Goal: Information Seeking & Learning: Learn about a topic

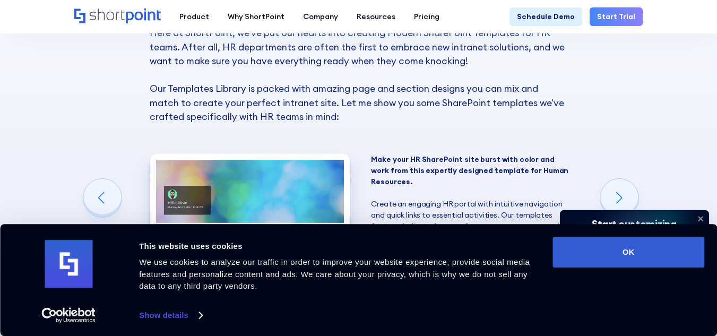
scroll to position [668, 0]
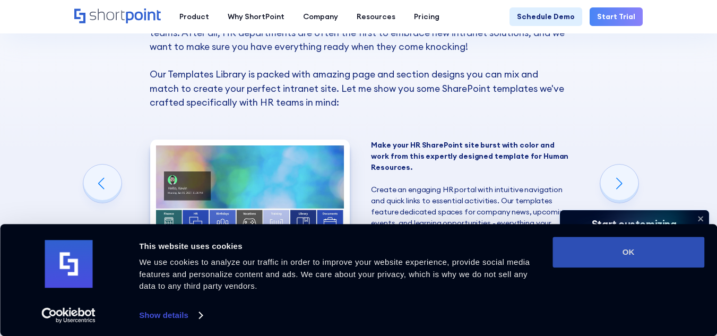
click at [572, 252] on button "OK" at bounding box center [629, 252] width 152 height 31
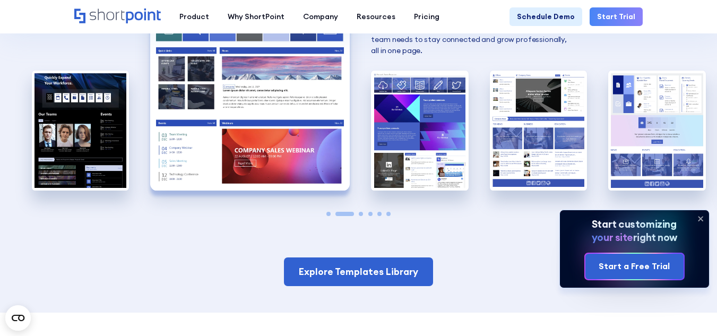
scroll to position [892, 0]
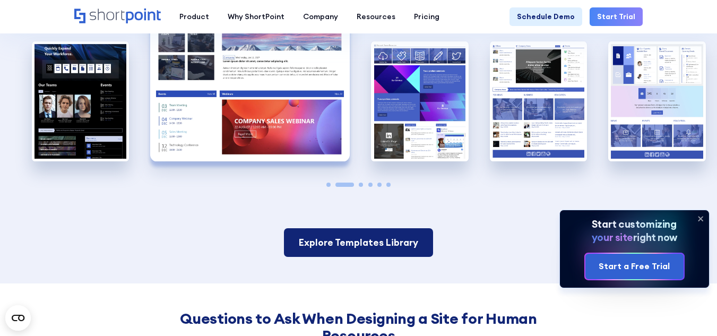
click at [348, 241] on link "Explore Templates Library" at bounding box center [358, 242] width 149 height 29
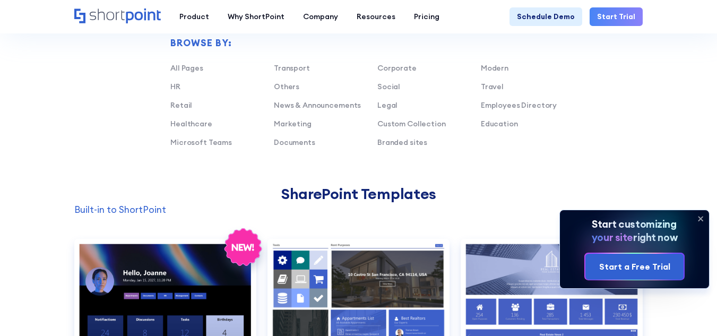
scroll to position [653, 0]
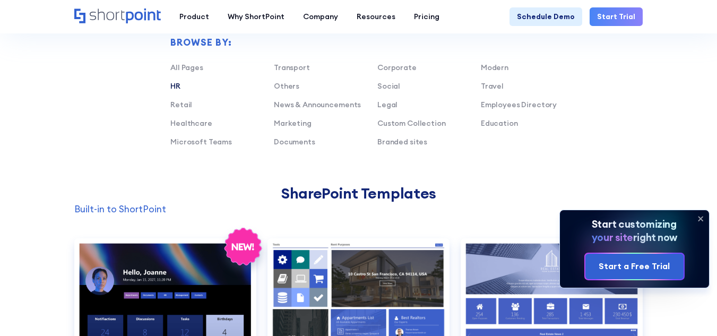
click at [178, 85] on link "HR" at bounding box center [175, 86] width 10 height 10
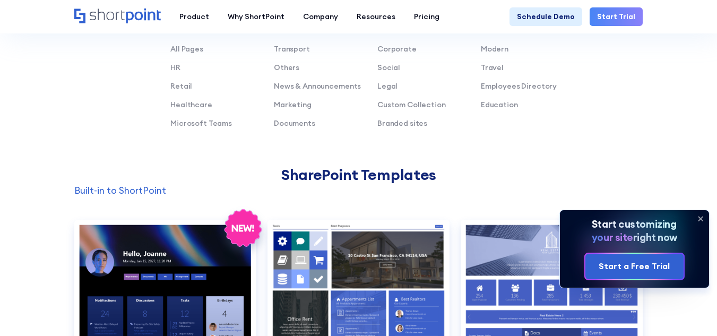
scroll to position [672, 0]
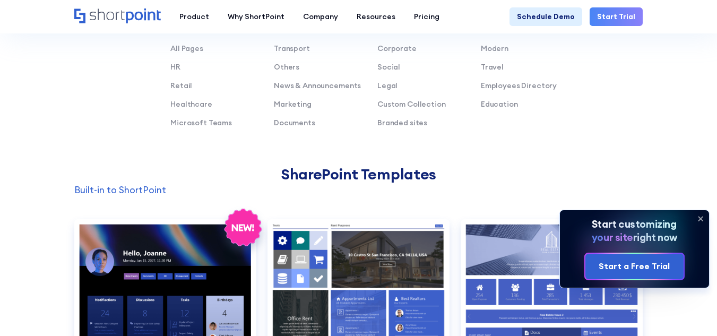
click at [702, 216] on icon at bounding box center [700, 218] width 17 height 17
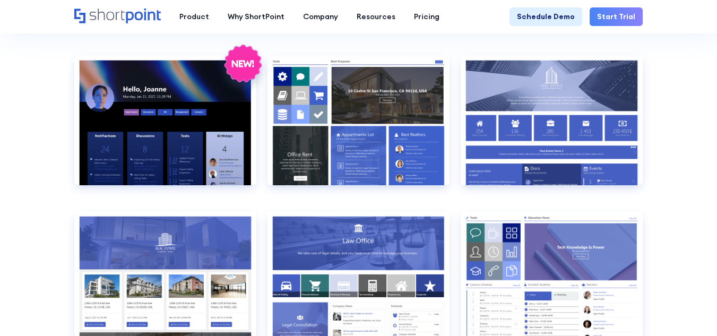
scroll to position [853, 0]
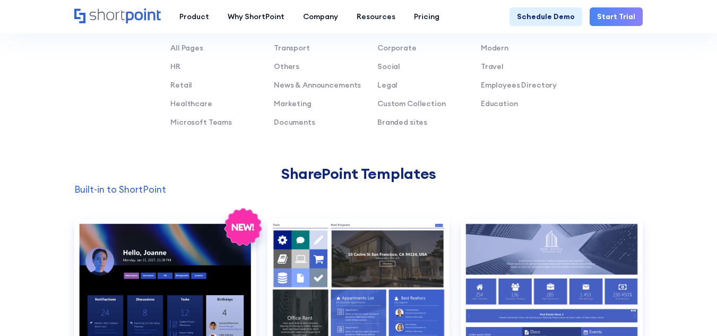
scroll to position [665, 0]
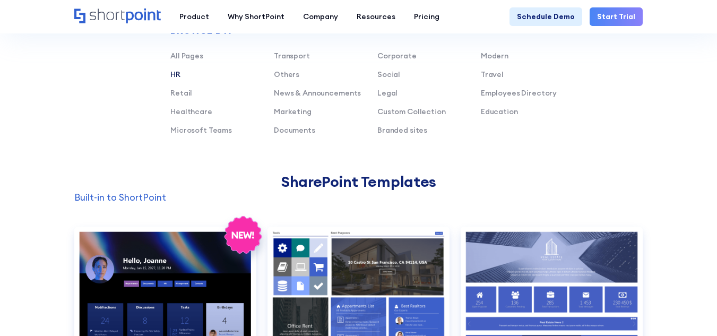
click at [175, 75] on link "HR" at bounding box center [175, 75] width 10 height 10
click at [174, 78] on link "HR" at bounding box center [175, 75] width 10 height 10
click at [196, 80] on div "HR" at bounding box center [222, 74] width 104 height 11
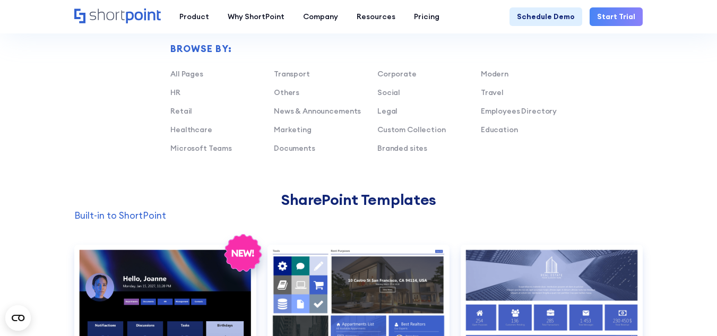
scroll to position [618, 0]
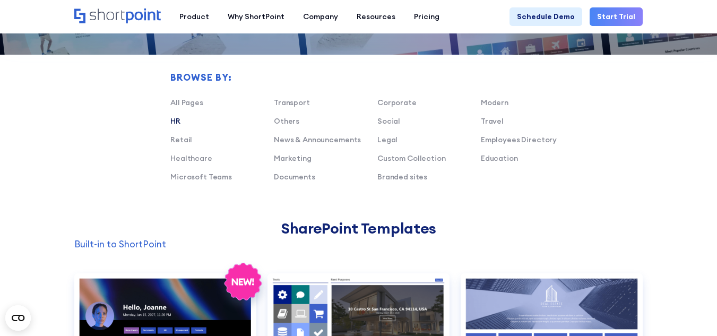
click at [173, 121] on link "HR" at bounding box center [175, 121] width 10 height 10
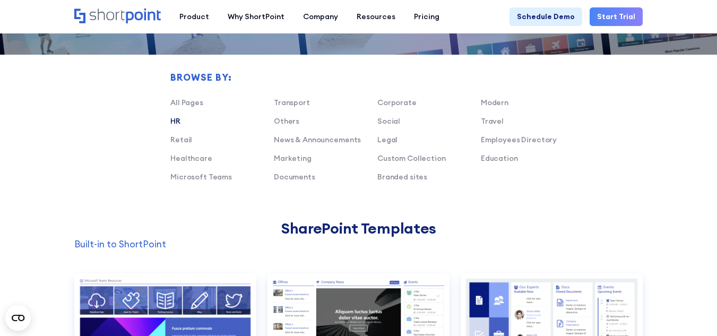
click at [173, 121] on link "HR" at bounding box center [175, 121] width 10 height 10
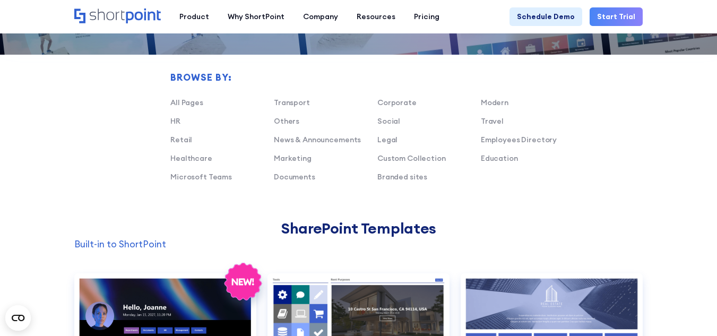
drag, startPoint x: 173, startPoint y: 121, endPoint x: 508, endPoint y: 207, distance: 346.3
click at [508, 207] on div "Browse by: All Pages Transport Corporate Modern HR Others Social Travel Retail …" at bounding box center [358, 101] width 568 height 238
click at [398, 159] on link "Custom Collection" at bounding box center [411, 158] width 68 height 10
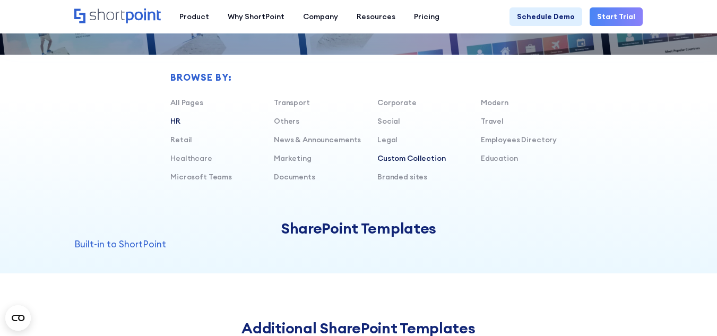
click at [175, 123] on link "HR" at bounding box center [175, 121] width 10 height 10
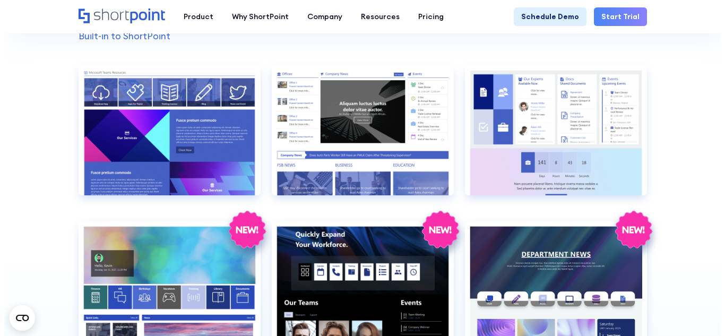
scroll to position [796, 0]
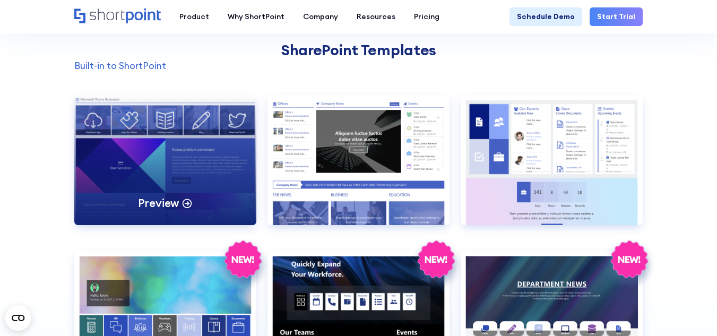
click at [163, 140] on div "Preview" at bounding box center [165, 160] width 182 height 130
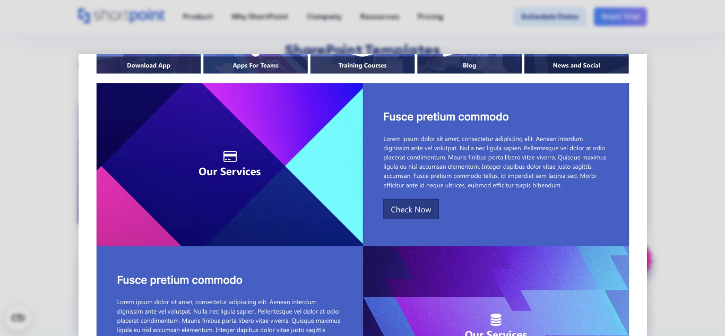
scroll to position [0, 0]
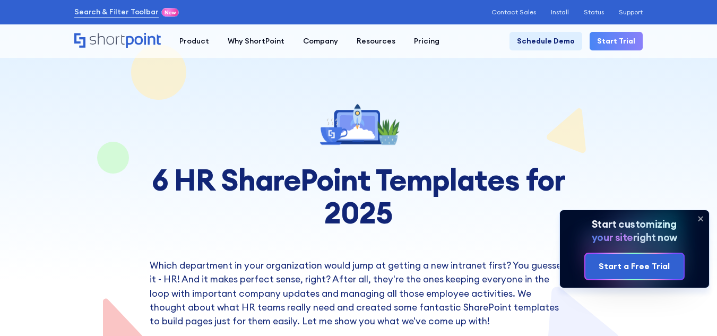
click at [398, 115] on icon at bounding box center [358, 123] width 89 height 52
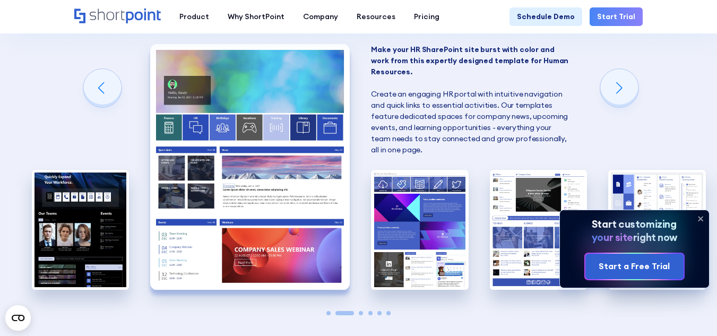
scroll to position [763, 0]
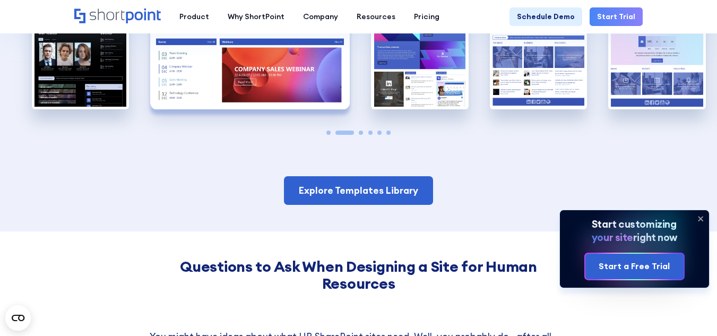
scroll to position [945, 0]
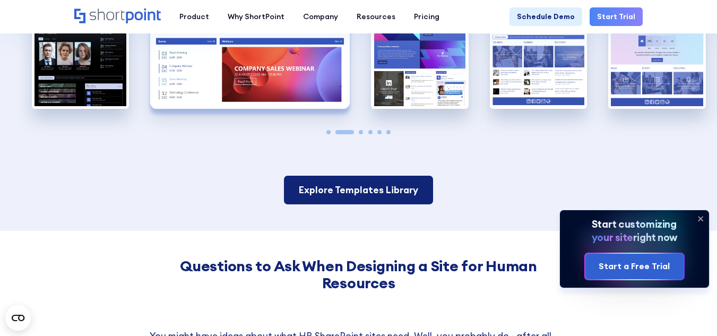
click at [307, 189] on link "Explore Templates Library" at bounding box center [358, 190] width 149 height 29
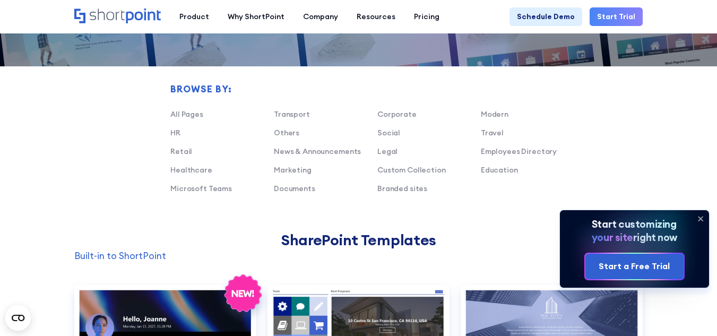
scroll to position [565, 0]
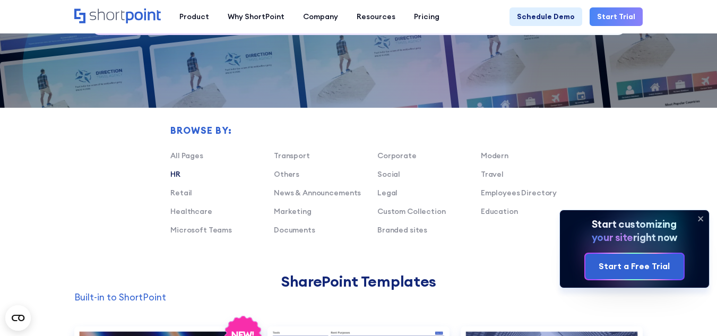
click at [176, 172] on link "HR" at bounding box center [175, 174] width 10 height 10
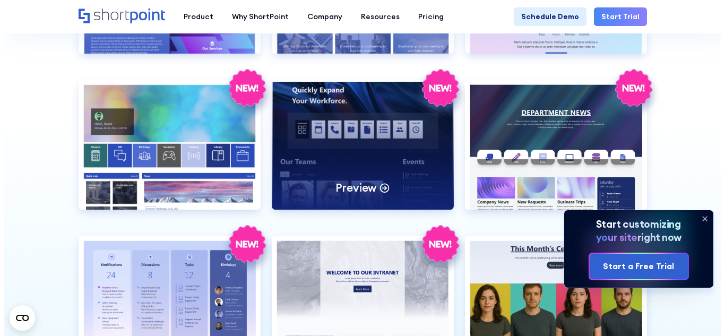
scroll to position [968, 0]
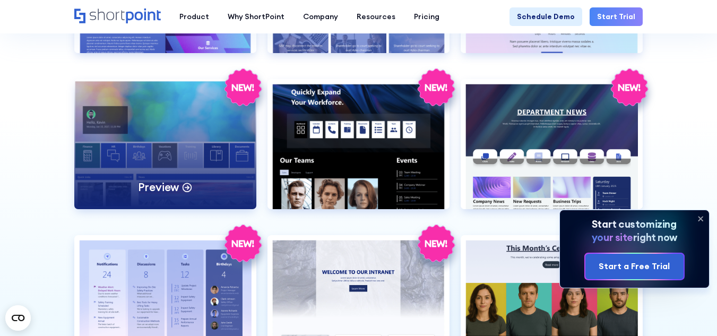
click at [197, 154] on div "Preview" at bounding box center [165, 144] width 182 height 130
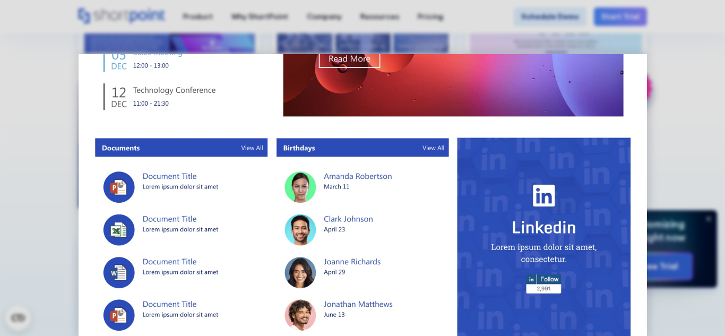
scroll to position [624, 0]
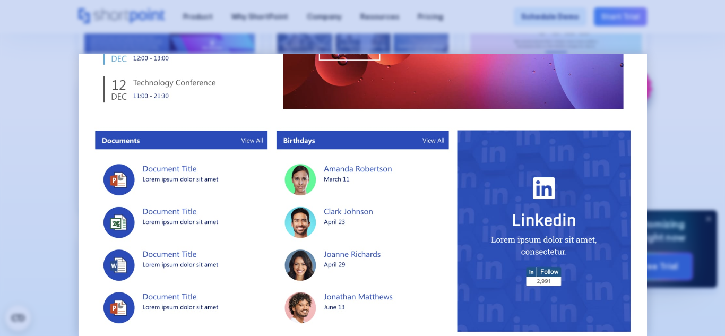
click at [695, 99] on div at bounding box center [362, 168] width 725 height 336
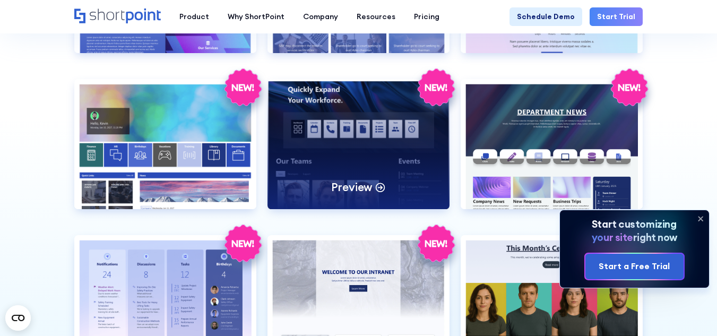
click at [346, 169] on div "Preview" at bounding box center [359, 144] width 182 height 130
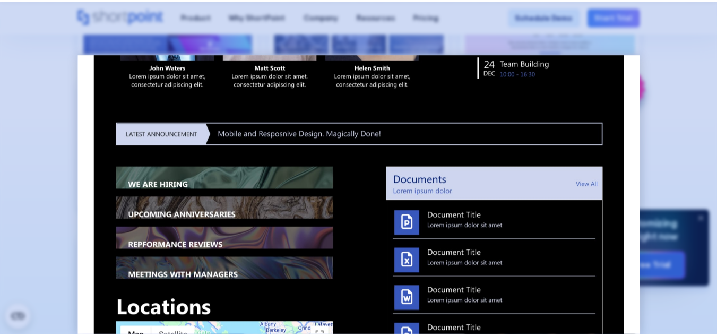
scroll to position [425, 0]
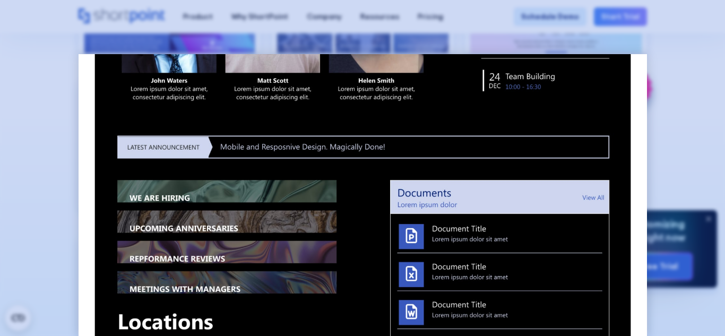
click at [700, 117] on div at bounding box center [362, 168] width 725 height 336
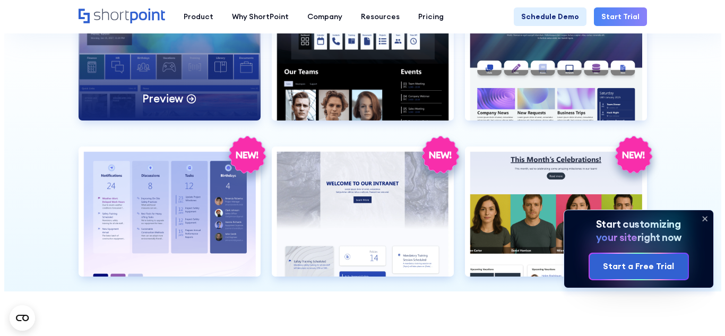
scroll to position [1071, 0]
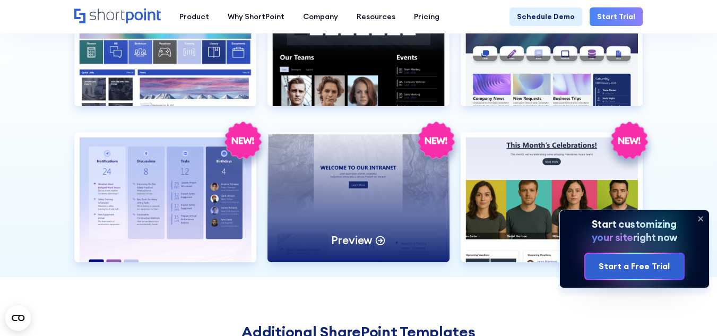
click at [335, 170] on div "Preview" at bounding box center [359, 197] width 182 height 130
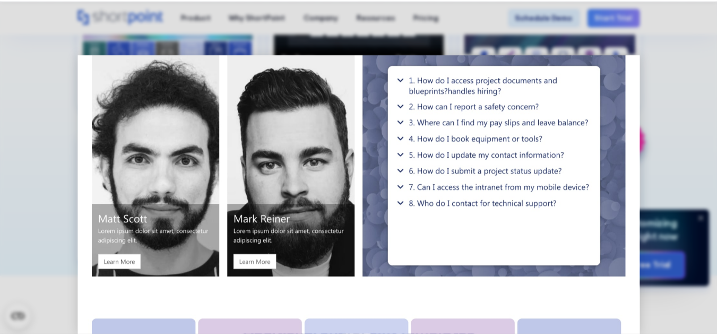
scroll to position [1087, 0]
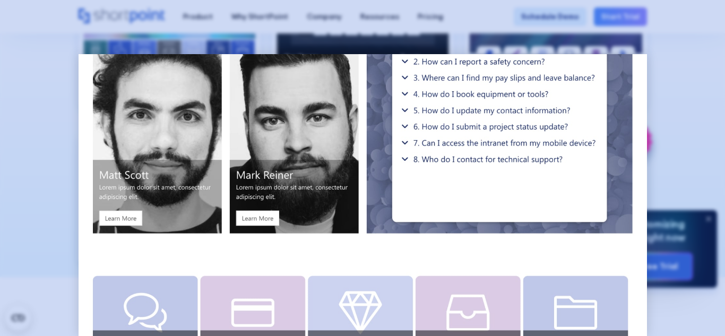
click at [659, 144] on div at bounding box center [362, 168] width 725 height 336
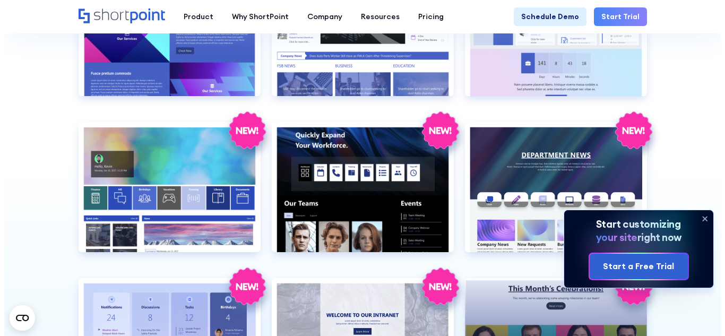
scroll to position [924, 0]
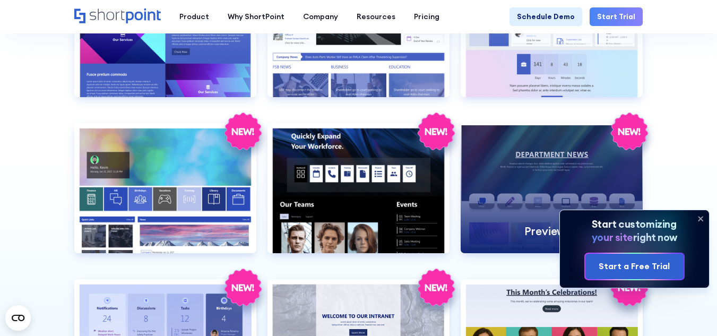
click at [489, 213] on div "Preview" at bounding box center [552, 188] width 182 height 130
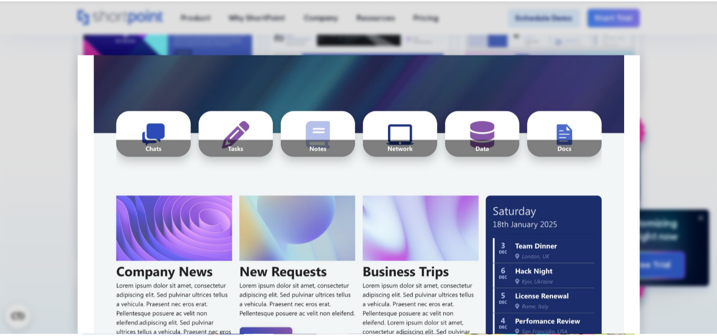
scroll to position [0, 0]
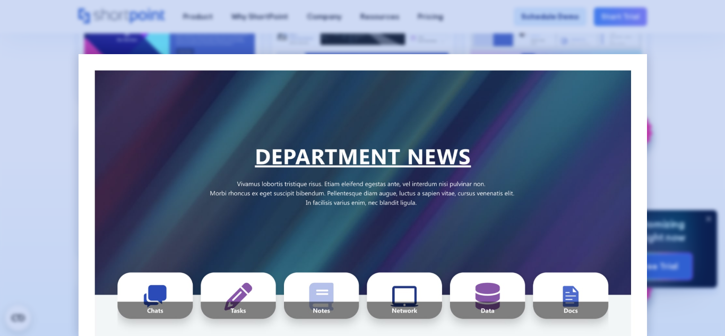
click at [348, 33] on div at bounding box center [362, 168] width 725 height 336
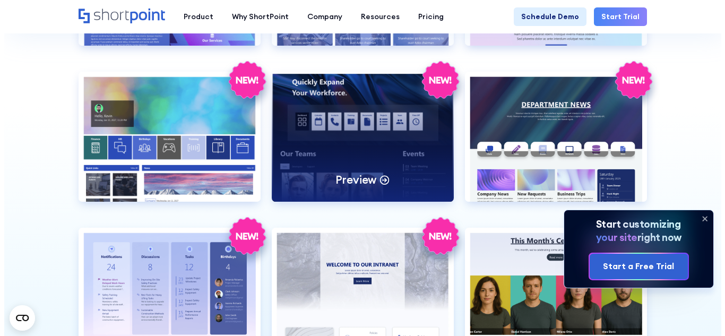
scroll to position [1010, 0]
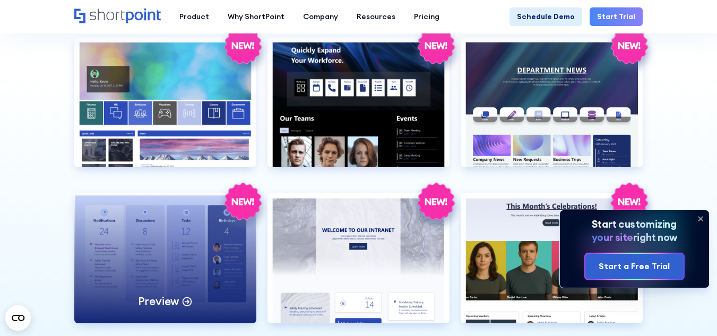
click at [199, 238] on div "Preview" at bounding box center [165, 258] width 182 height 130
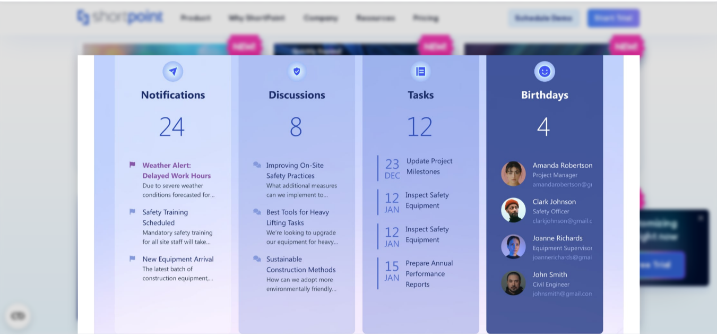
scroll to position [0, 0]
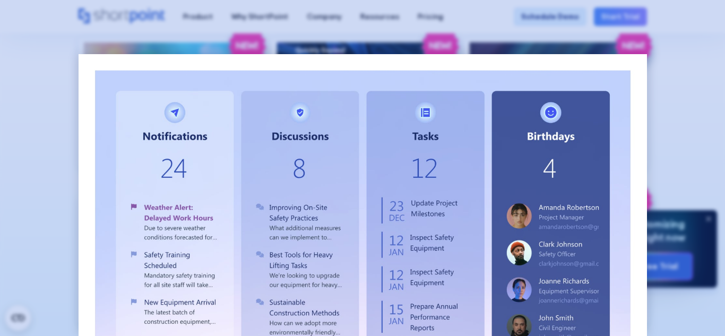
click at [673, 139] on div at bounding box center [362, 168] width 725 height 336
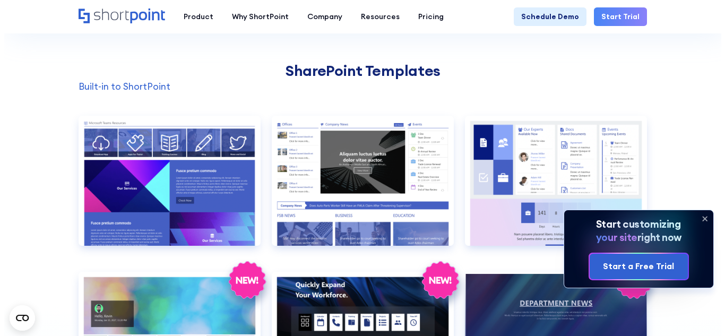
scroll to position [779, 0]
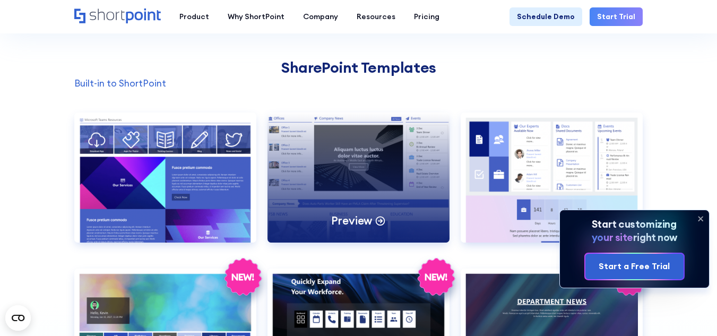
click at [355, 206] on div "Preview" at bounding box center [359, 178] width 182 height 130
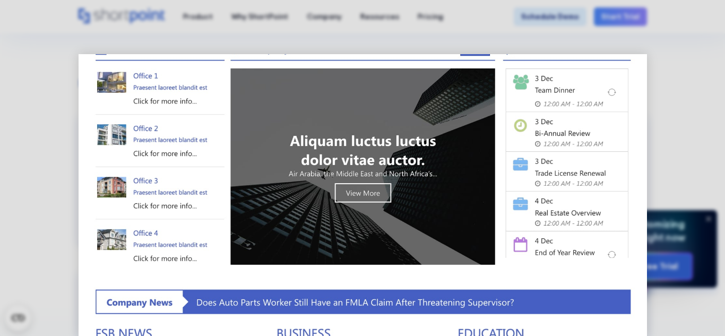
scroll to position [32, 0]
